Goal: Information Seeking & Learning: Learn about a topic

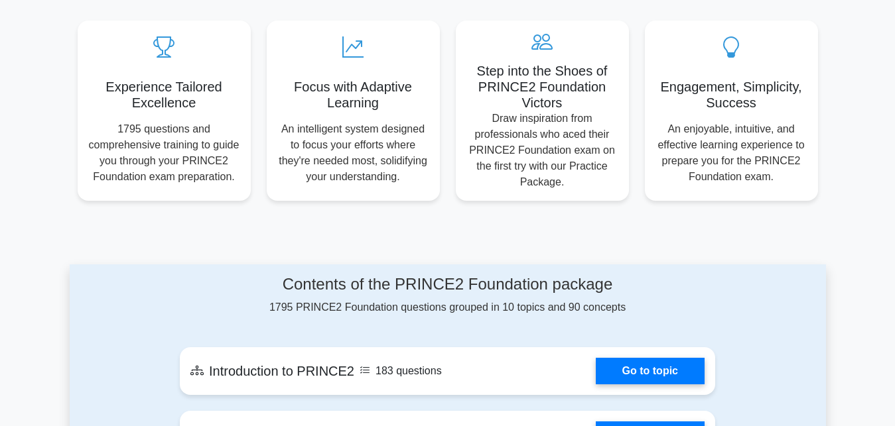
scroll to position [517, 0]
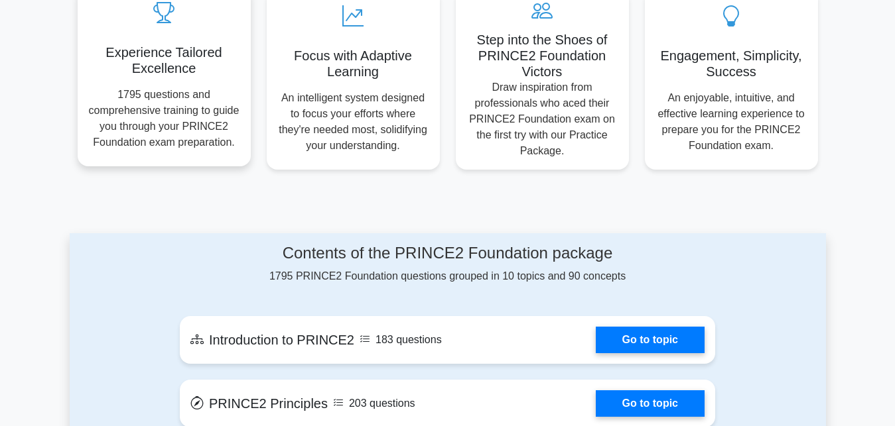
click at [166, 98] on p "1795 questions and comprehensive training to guide you through your PRINCE2 Fou…" at bounding box center [164, 119] width 152 height 64
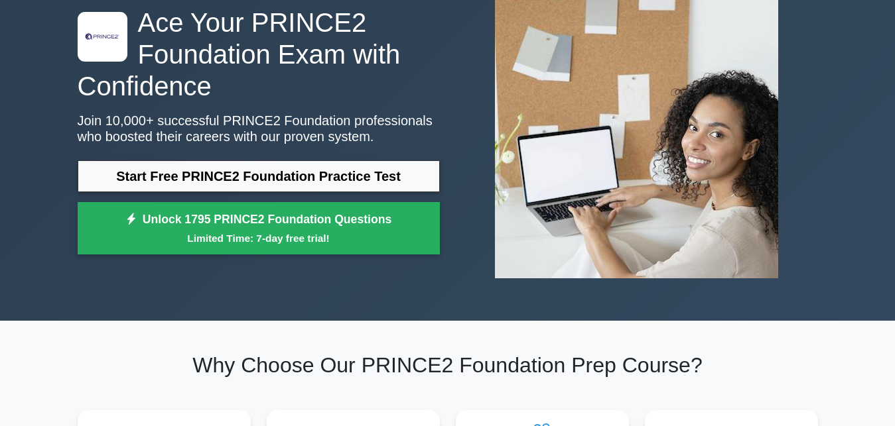
scroll to position [0, 0]
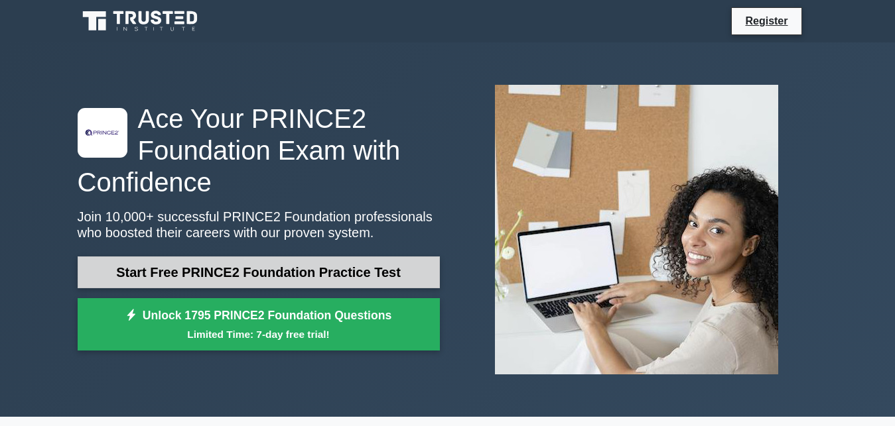
click at [249, 272] on link "Start Free PRINCE2 Foundation Practice Test" at bounding box center [259, 273] width 362 height 32
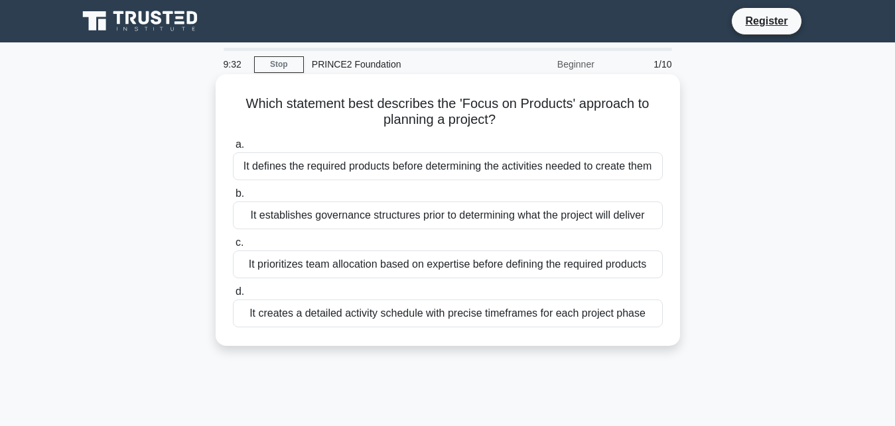
click at [260, 158] on div "It defines the required products before determining the activities needed to cr…" at bounding box center [448, 167] width 430 height 28
click at [233, 149] on input "a. It defines the required products before determining the activities needed to…" at bounding box center [233, 145] width 0 height 9
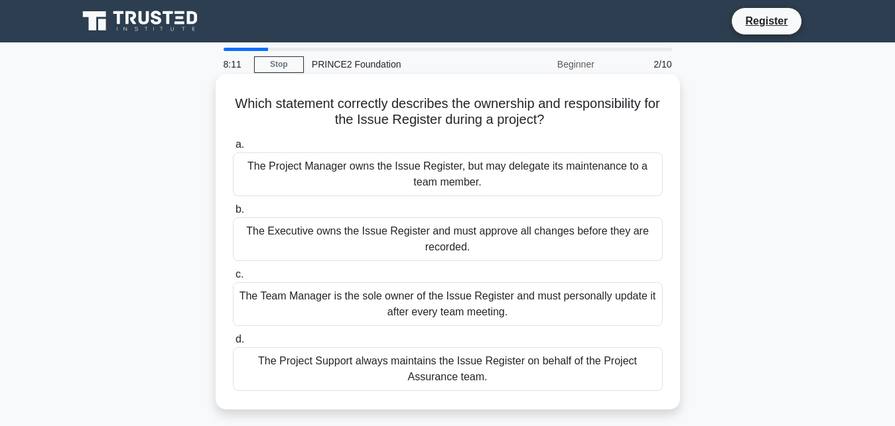
click at [443, 172] on div "The Project Manager owns the Issue Register, but may delegate its maintenance t…" at bounding box center [448, 175] width 430 height 44
click at [233, 149] on input "a. The Project Manager owns the Issue Register, but may delegate its maintenanc…" at bounding box center [233, 145] width 0 height 9
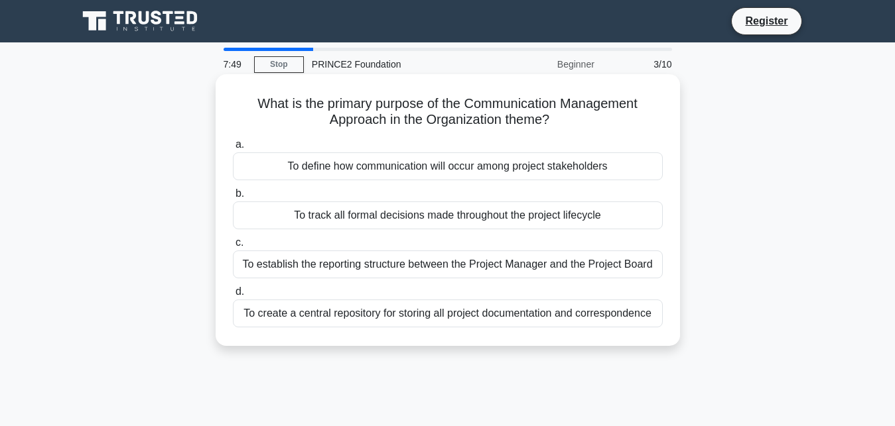
click at [459, 165] on div "To define how communication will occur among project stakeholders" at bounding box center [448, 167] width 430 height 28
click at [233, 149] on input "a. To define how communication will occur among project stakeholders" at bounding box center [233, 145] width 0 height 9
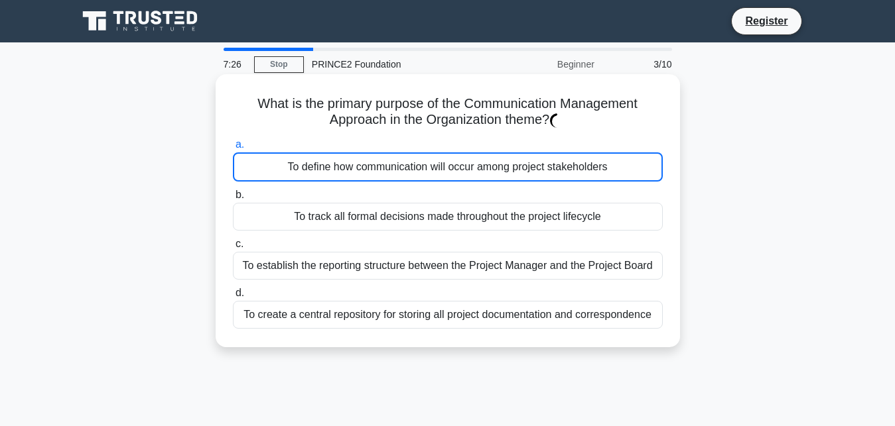
click at [435, 165] on div "To define how communication will occur among project stakeholders" at bounding box center [448, 167] width 430 height 29
click at [404, 168] on div "To define how communication will occur among project stakeholders" at bounding box center [448, 167] width 430 height 29
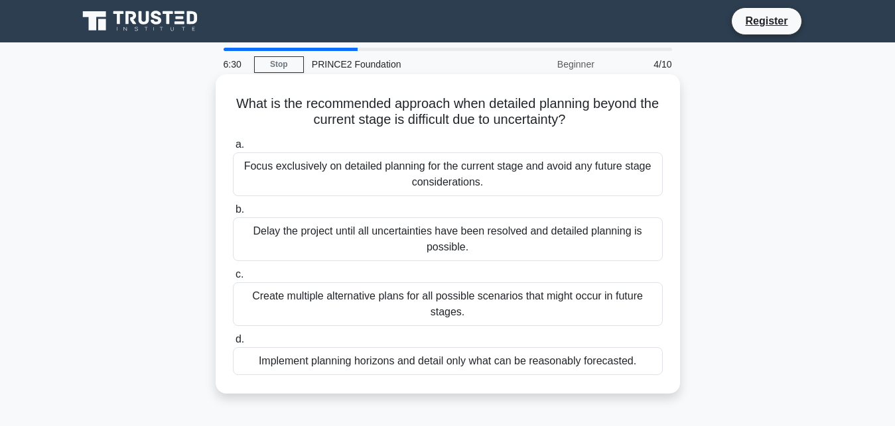
click at [394, 357] on div "Implement planning horizons and detail only what can be reasonably forecasted." at bounding box center [448, 361] width 430 height 28
click at [233, 344] on input "d. Implement planning horizons and detail only what can be reasonably forecaste…" at bounding box center [233, 340] width 0 height 9
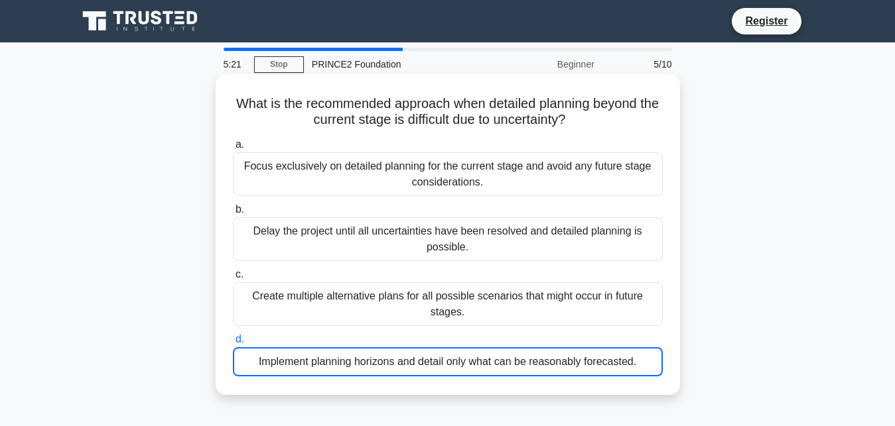
click at [418, 363] on div "Implement planning horizons and detail only what can be reasonably forecasted." at bounding box center [448, 361] width 430 height 29
click at [233, 344] on input "d. Implement planning horizons and detail only what can be reasonably forecaste…" at bounding box center [233, 340] width 0 height 9
click at [418, 363] on div "Implement planning horizons and detail only what can be reasonably forecasted." at bounding box center [448, 361] width 430 height 29
click at [233, 344] on input "d. Implement planning horizons and detail only what can be reasonably forecaste…" at bounding box center [233, 340] width 0 height 9
click at [401, 362] on div "Implement planning horizons and detail only what can be reasonably forecasted." at bounding box center [448, 361] width 430 height 29
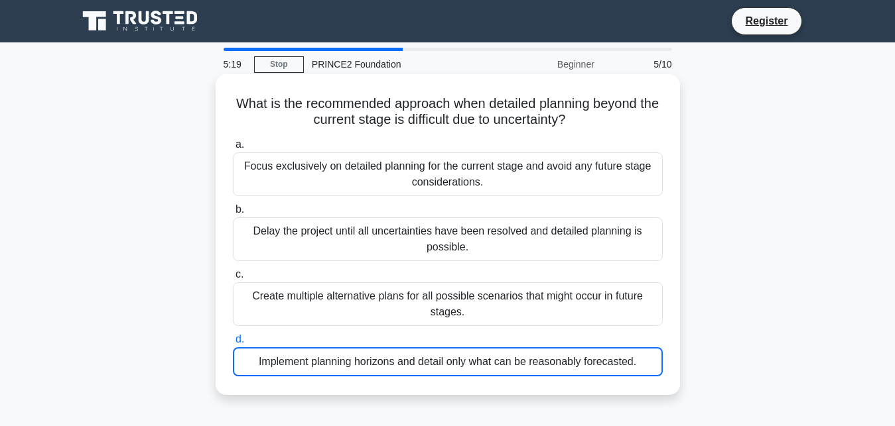
click at [233, 344] on input "d. Implement planning horizons and detail only what can be reasonably forecaste…" at bounding box center [233, 340] width 0 height 9
click at [325, 349] on div "Implement planning horizons and detail only what can be reasonably forecasted." at bounding box center [448, 361] width 430 height 29
click at [233, 344] on input "d. Implement planning horizons and detail only what can be reasonably forecaste…" at bounding box center [233, 340] width 0 height 9
click at [268, 355] on div "Implement planning horizons and detail only what can be reasonably forecasted." at bounding box center [448, 361] width 430 height 29
click at [233, 344] on input "d. Implement planning horizons and detail only what can be reasonably forecaste…" at bounding box center [233, 340] width 0 height 9
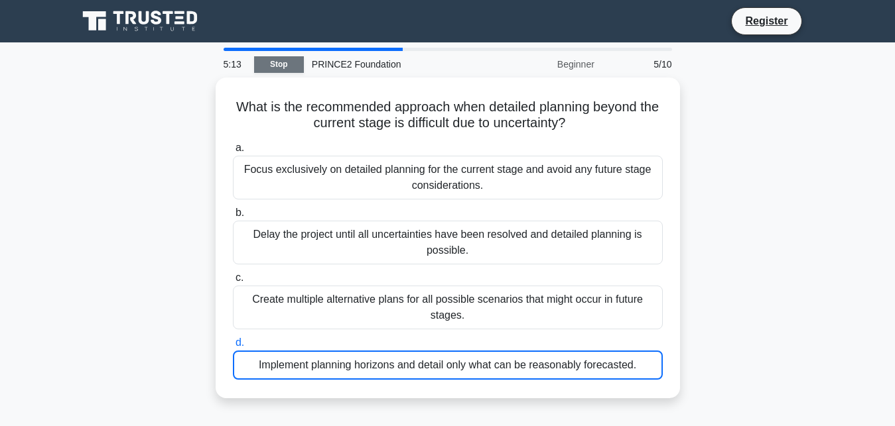
click at [279, 69] on link "Stop" at bounding box center [279, 64] width 50 height 17
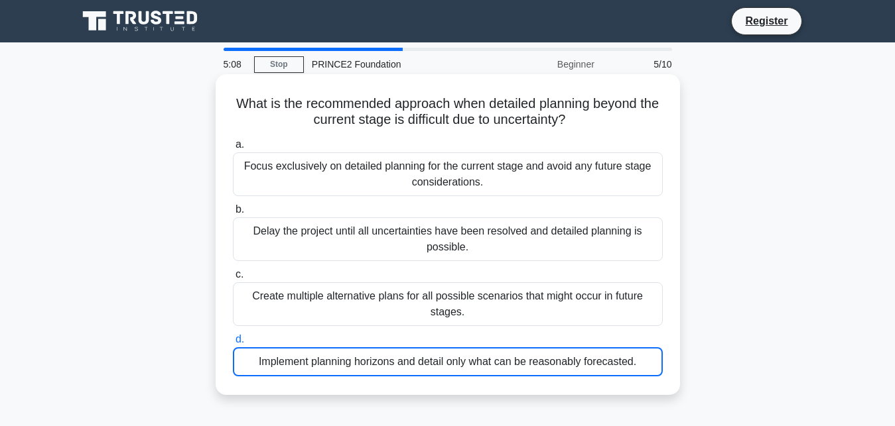
click at [359, 369] on div "Implement planning horizons and detail only what can be reasonably forecasted." at bounding box center [448, 361] width 430 height 29
click at [233, 344] on input "d. Implement planning horizons and detail only what can be reasonably forecaste…" at bounding box center [233, 340] width 0 height 9
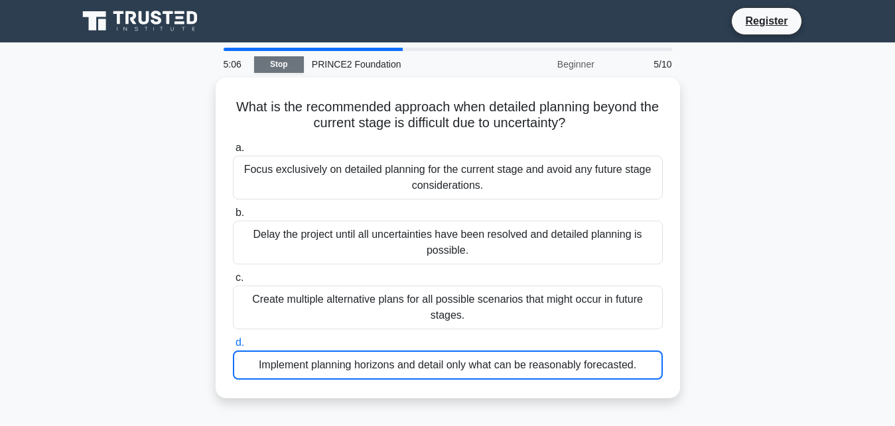
click at [274, 65] on link "Stop" at bounding box center [279, 64] width 50 height 17
